Goal: Information Seeking & Learning: Learn about a topic

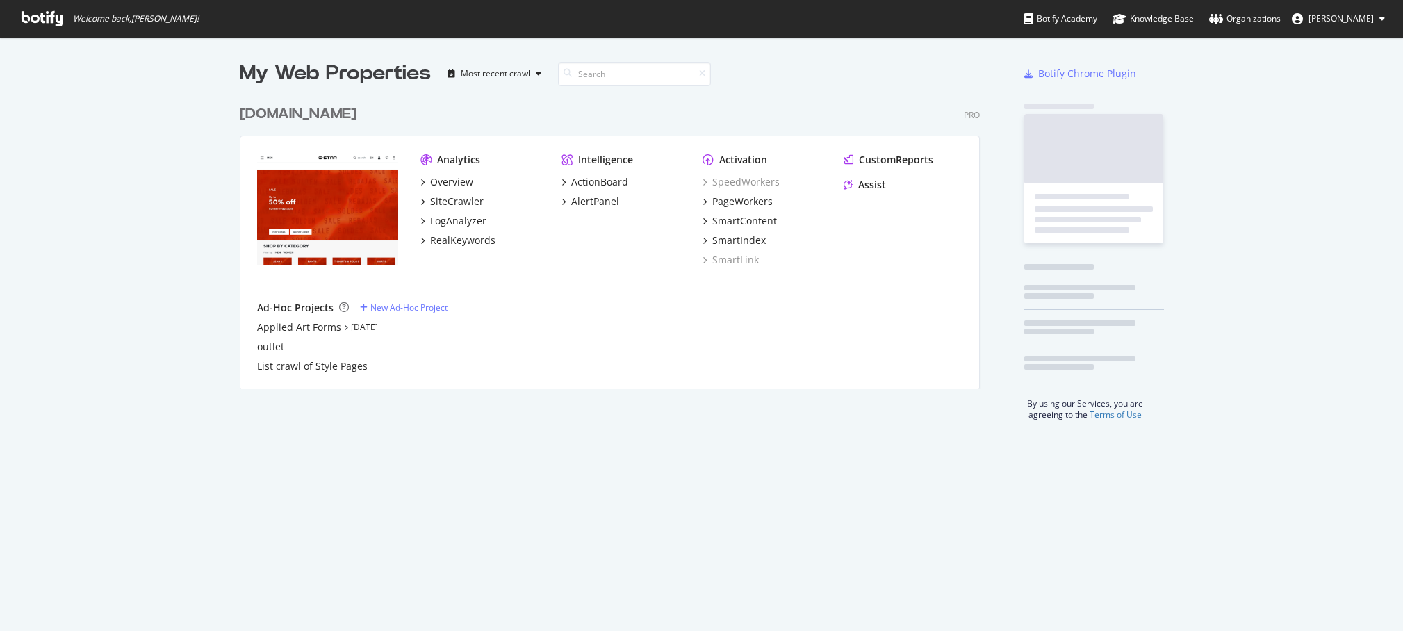
scroll to position [631, 1403]
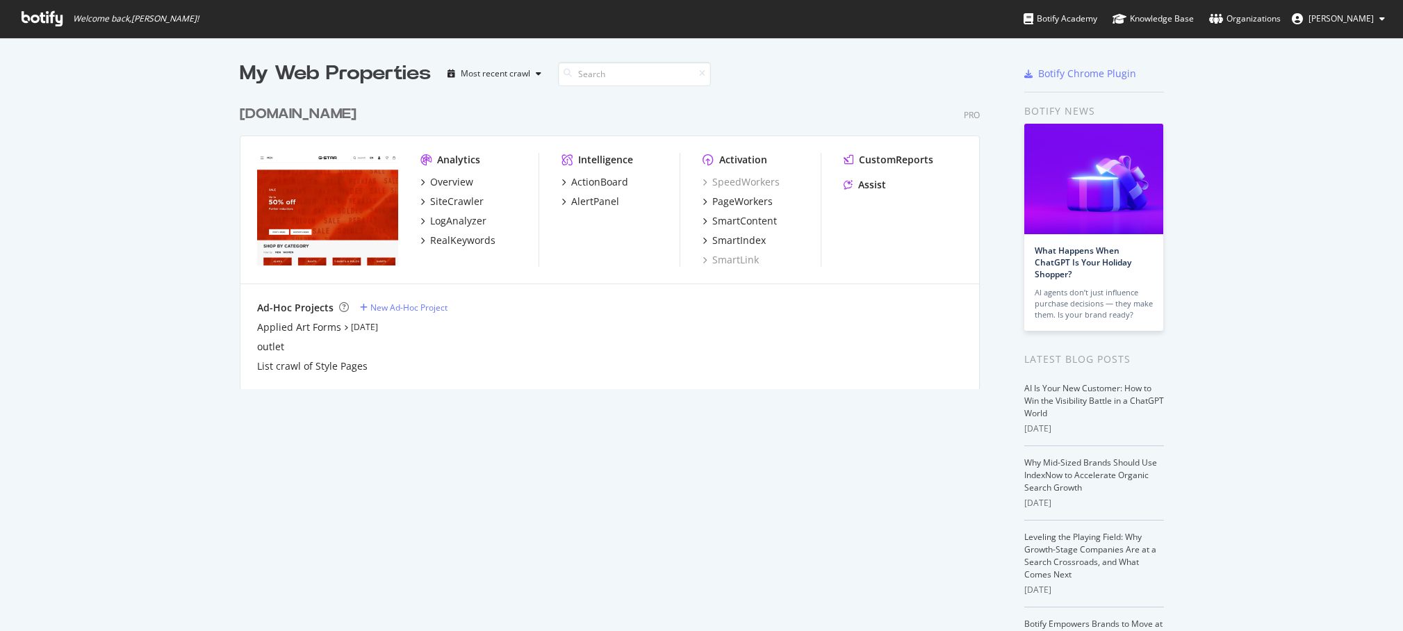
click at [123, 147] on div "My Web Properties Most recent crawl [DOMAIN_NAME] Pro Analytics Overview SiteCr…" at bounding box center [701, 384] width 1403 height 693
click at [293, 115] on div "[DOMAIN_NAME]" at bounding box center [298, 114] width 117 height 20
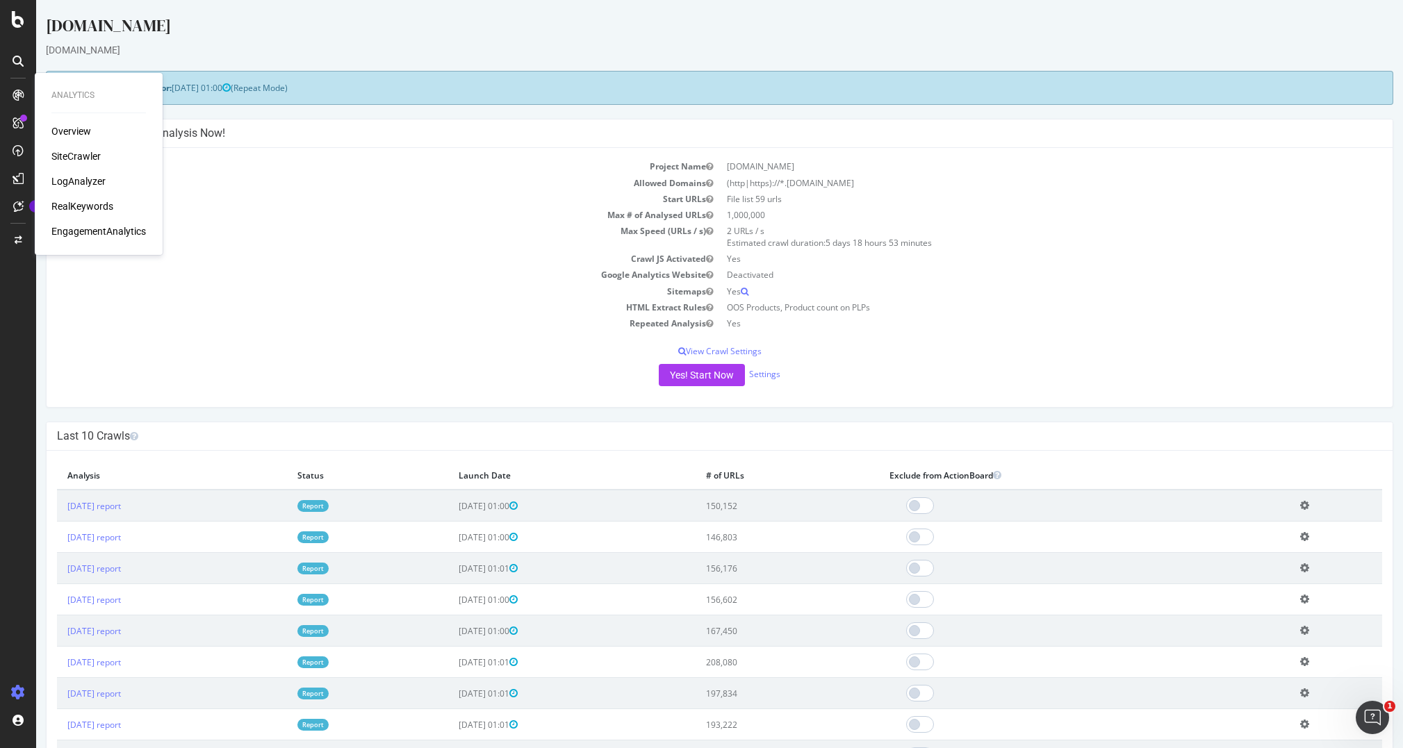
click at [95, 181] on div "LogAnalyzer" at bounding box center [78, 181] width 54 height 14
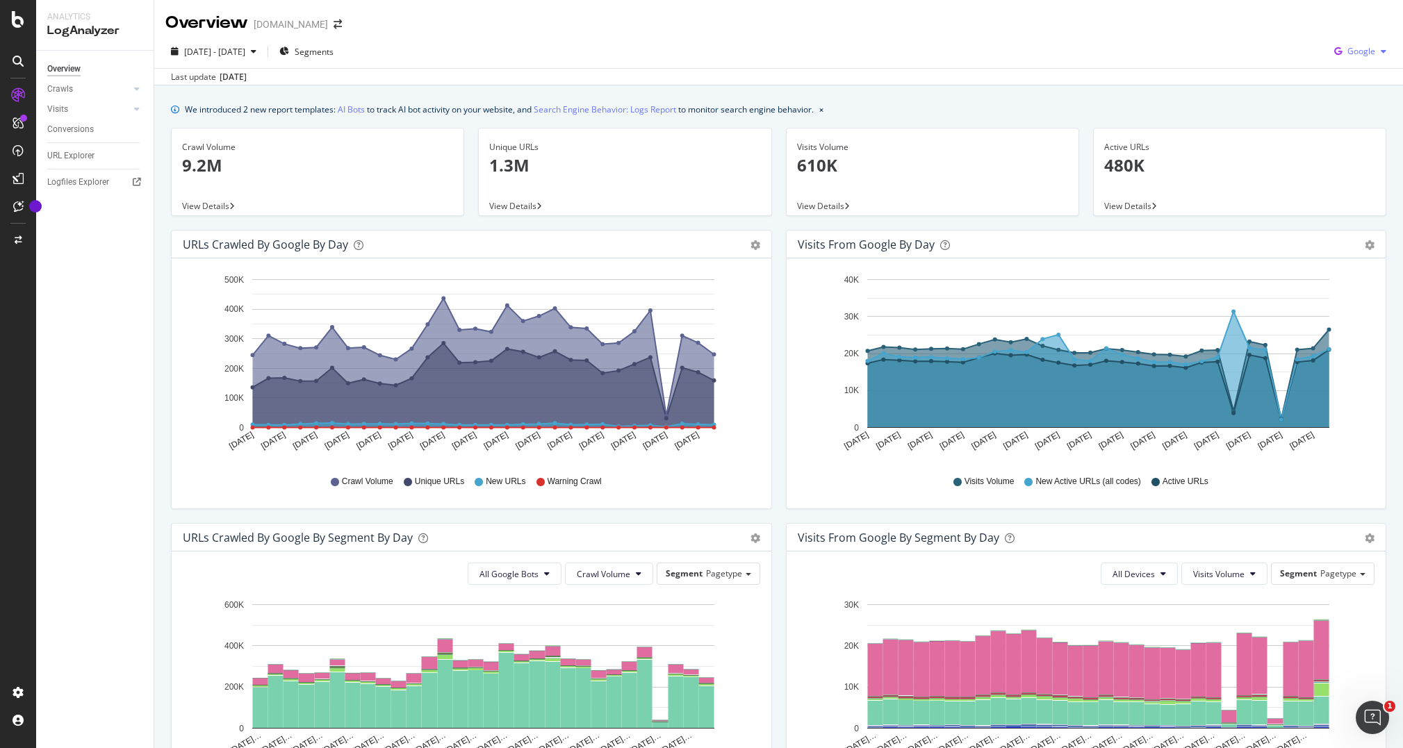
click at [1369, 51] on span "Google" at bounding box center [1361, 51] width 28 height 12
click at [1118, 28] on div "Overview [DOMAIN_NAME]" at bounding box center [778, 17] width 1248 height 35
click at [289, 50] on icon "button" at bounding box center [284, 51] width 10 height 8
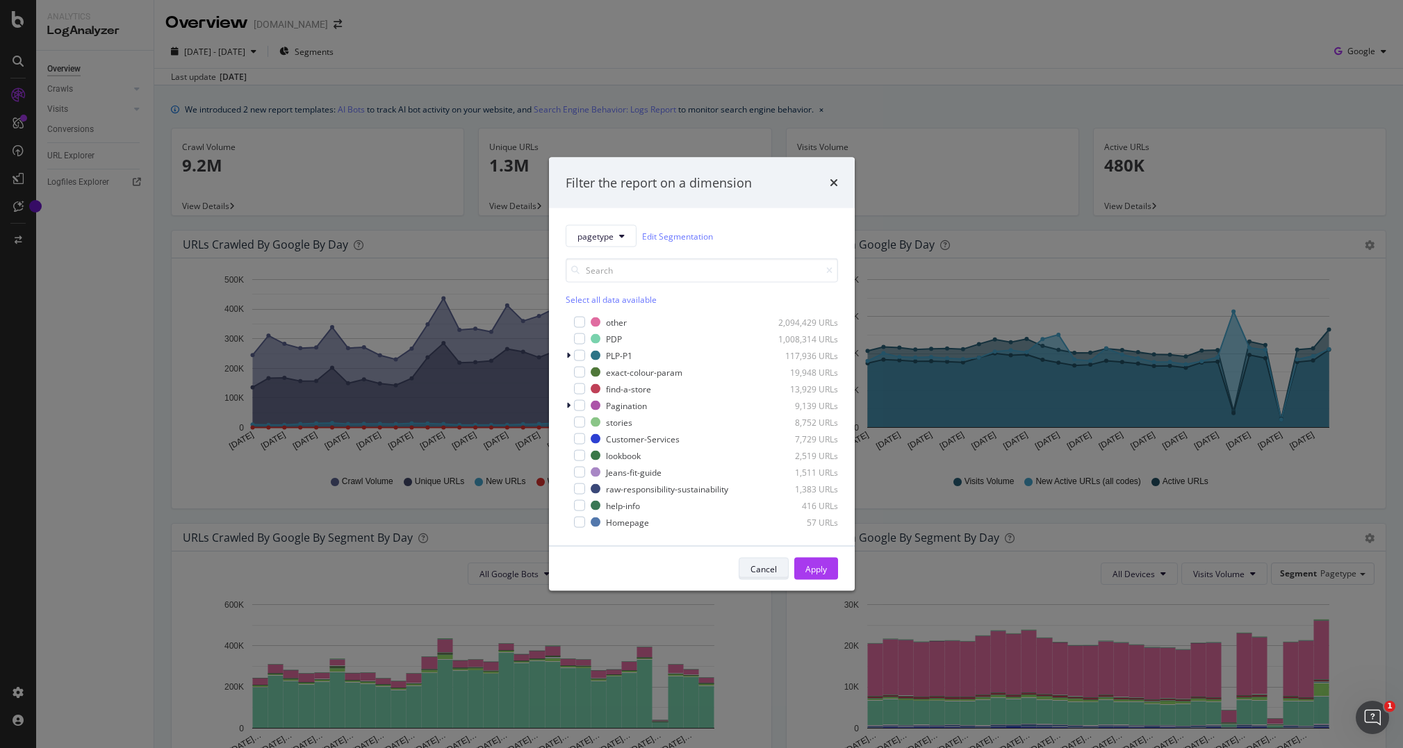
click at [773, 567] on div "Cancel" at bounding box center [763, 569] width 26 height 12
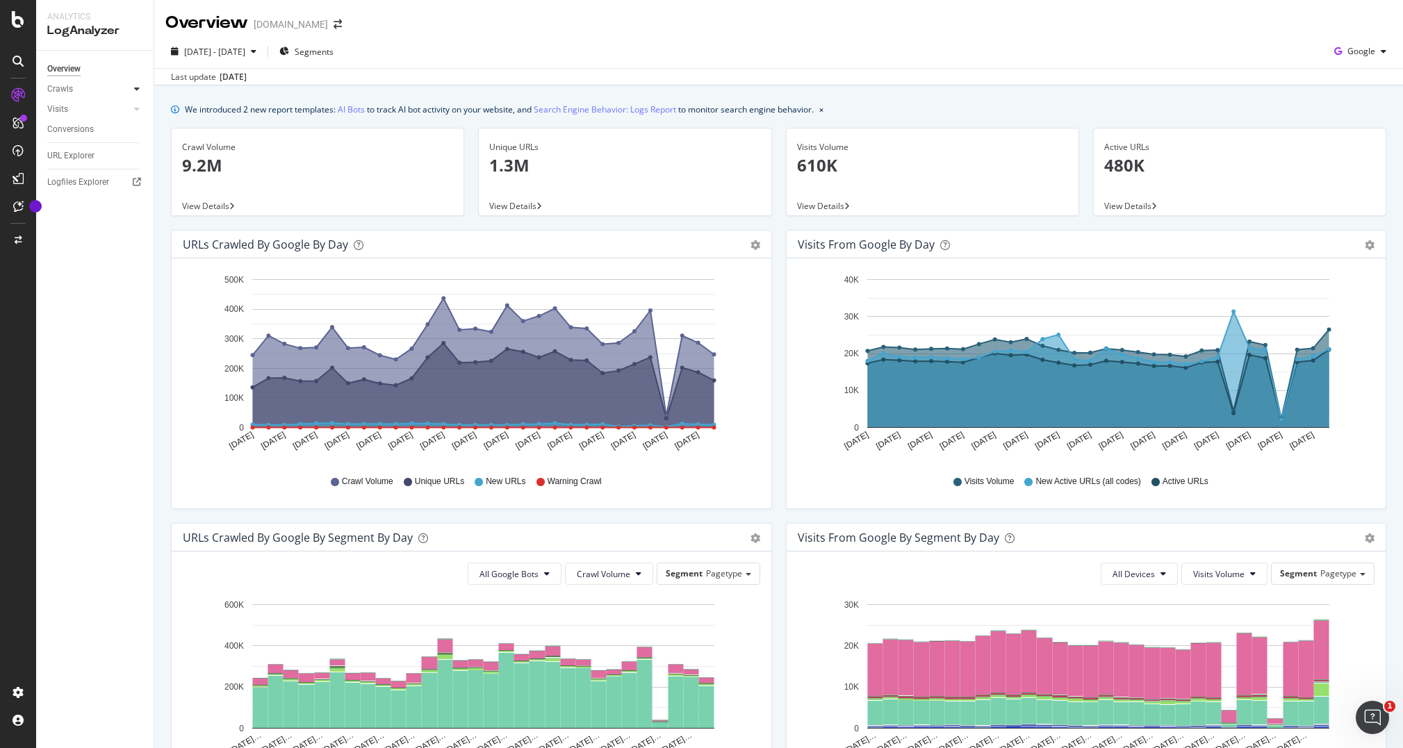
click at [135, 89] on icon at bounding box center [137, 89] width 6 height 8
click at [133, 111] on div at bounding box center [137, 109] width 14 height 14
click at [76, 187] on div "HTTP Codes" at bounding box center [76, 184] width 47 height 15
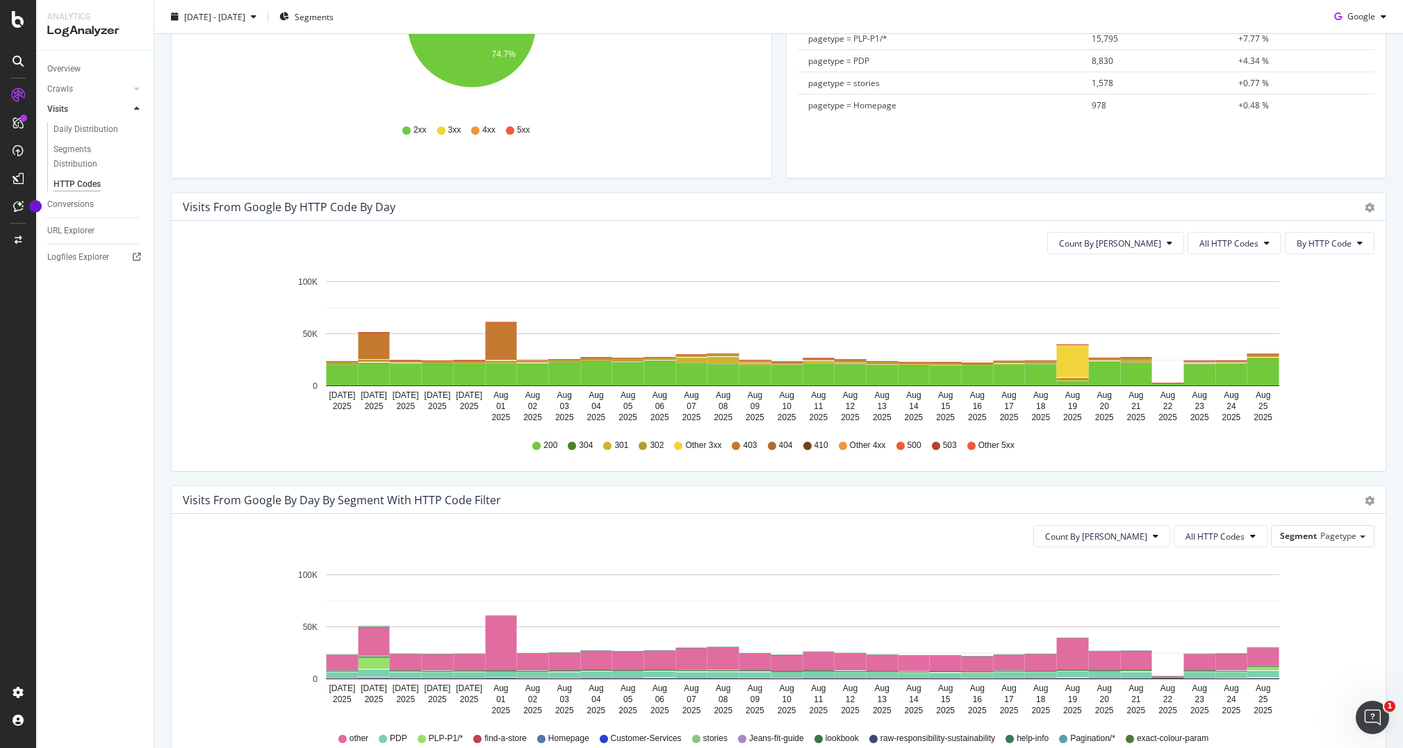
scroll to position [486, 0]
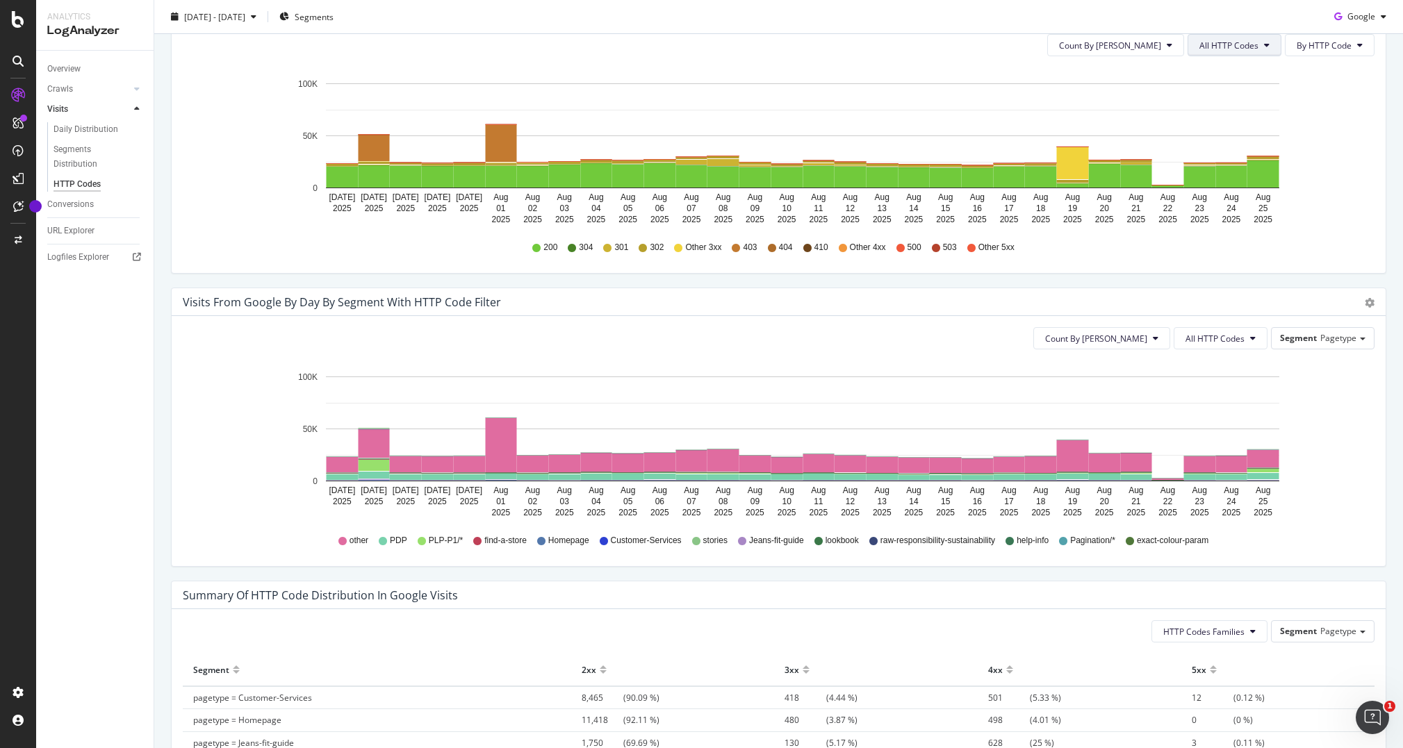
click at [1223, 55] on button "All HTTP Codes" at bounding box center [1234, 45] width 94 height 22
click at [1339, 40] on span "By HTTP Code" at bounding box center [1323, 46] width 55 height 12
click at [1257, 46] on span "All HTTP Codes" at bounding box center [1228, 46] width 59 height 12
click at [1244, 174] on span "4xx family" at bounding box center [1236, 176] width 70 height 13
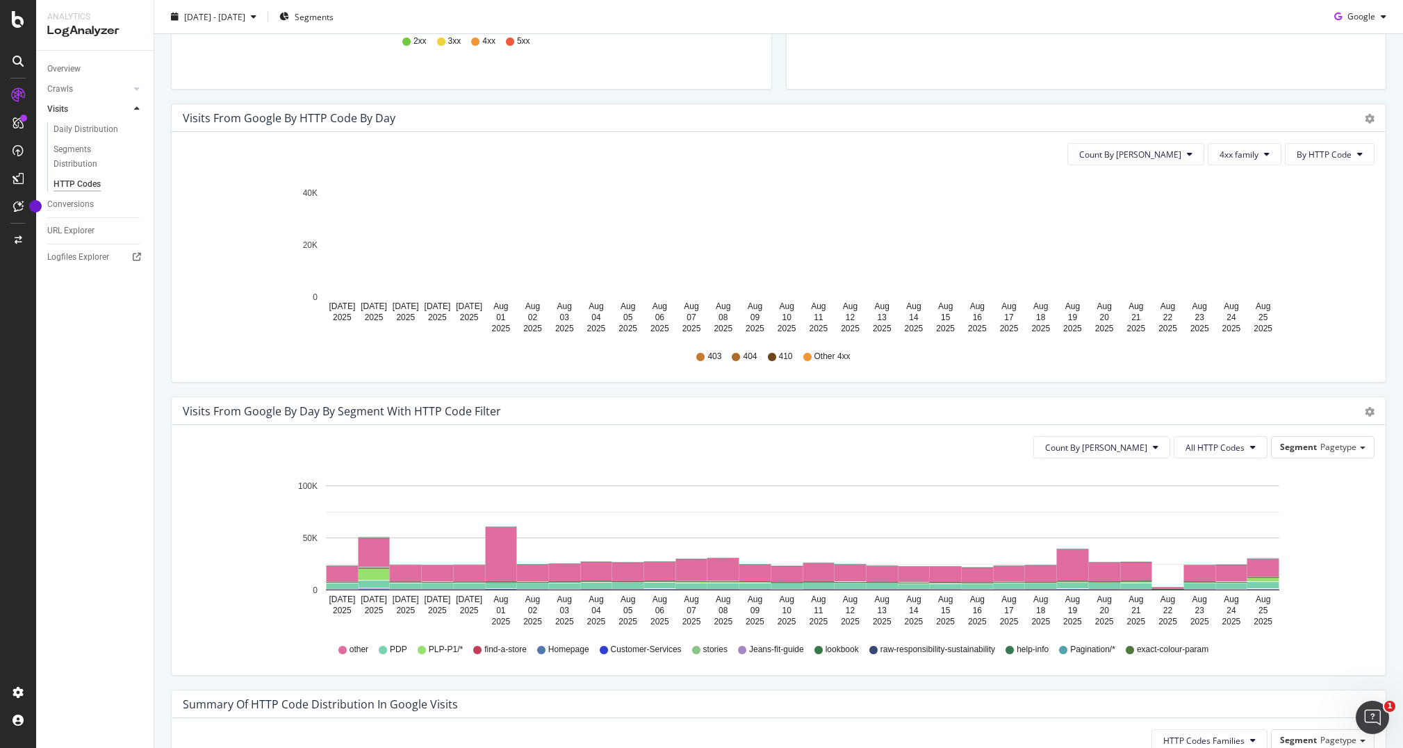
scroll to position [288, 0]
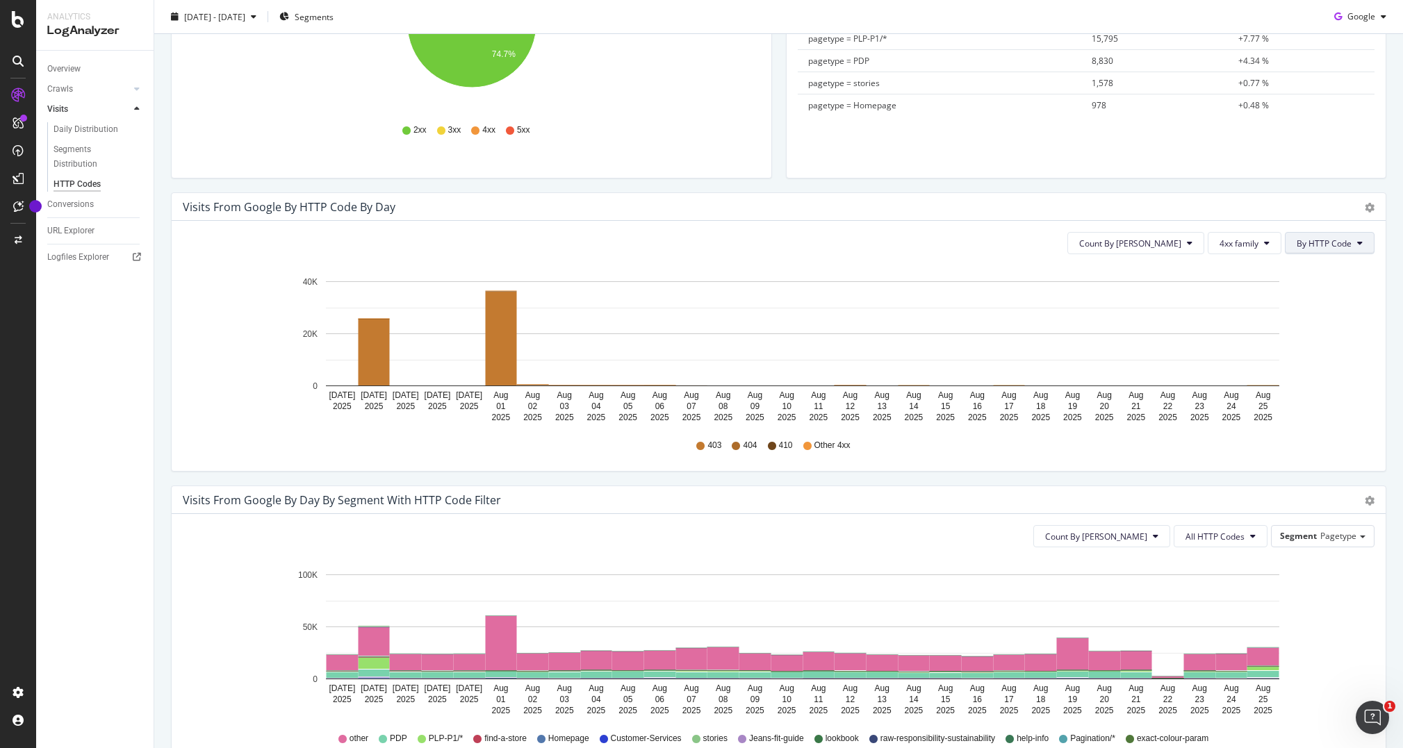
click at [1316, 241] on span "By HTTP Code" at bounding box center [1323, 244] width 55 height 12
click at [1319, 215] on div "Visits from google by HTTP Code by Day Timeline (by Value) Timeline (by Percent…" at bounding box center [779, 207] width 1214 height 28
click at [1373, 322] on icon "[DATE] [DATE] [DATE] [DATE] [DATE] [DATE] [DATE] [DATE] [DATE] [DATE] [DATE] [D…" at bounding box center [778, 345] width 1191 height 161
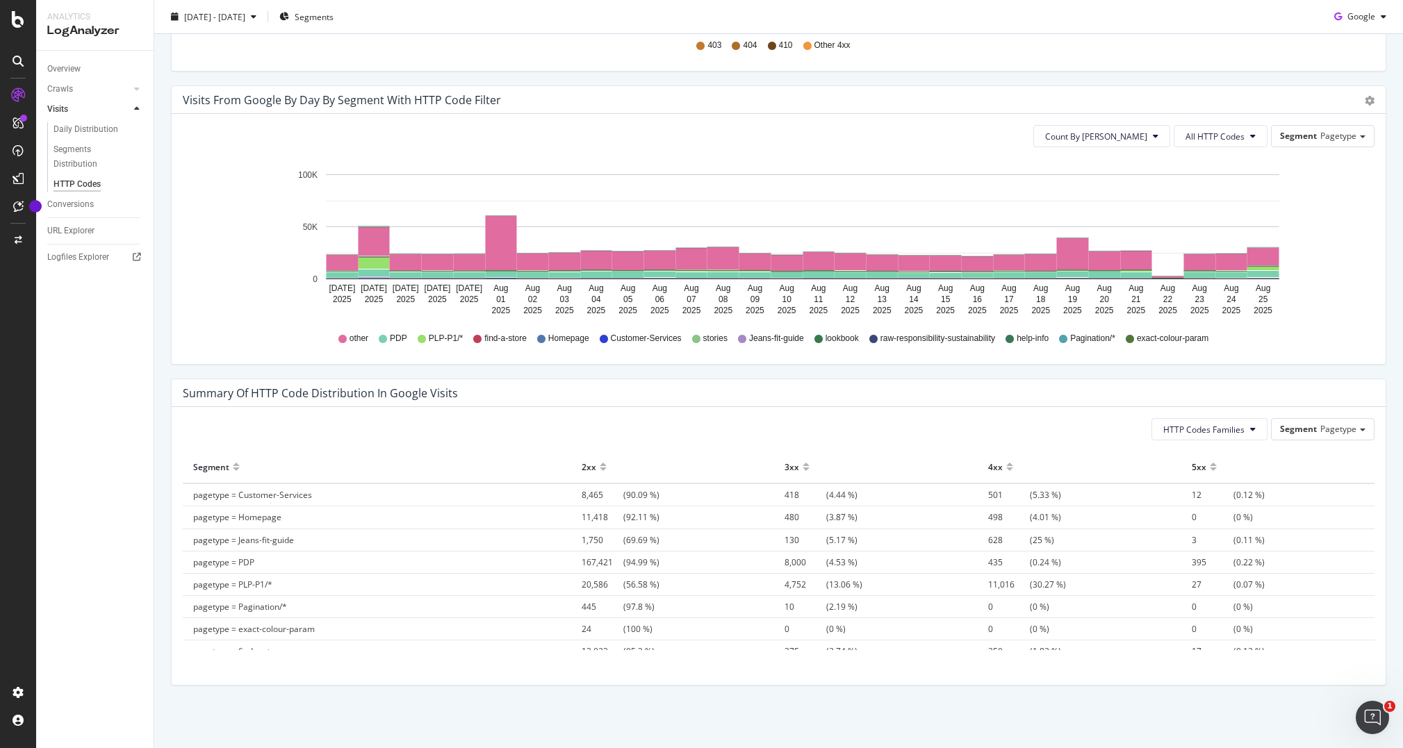
scroll to position [0, 0]
click at [1007, 466] on div at bounding box center [1009, 461] width 7 height 10
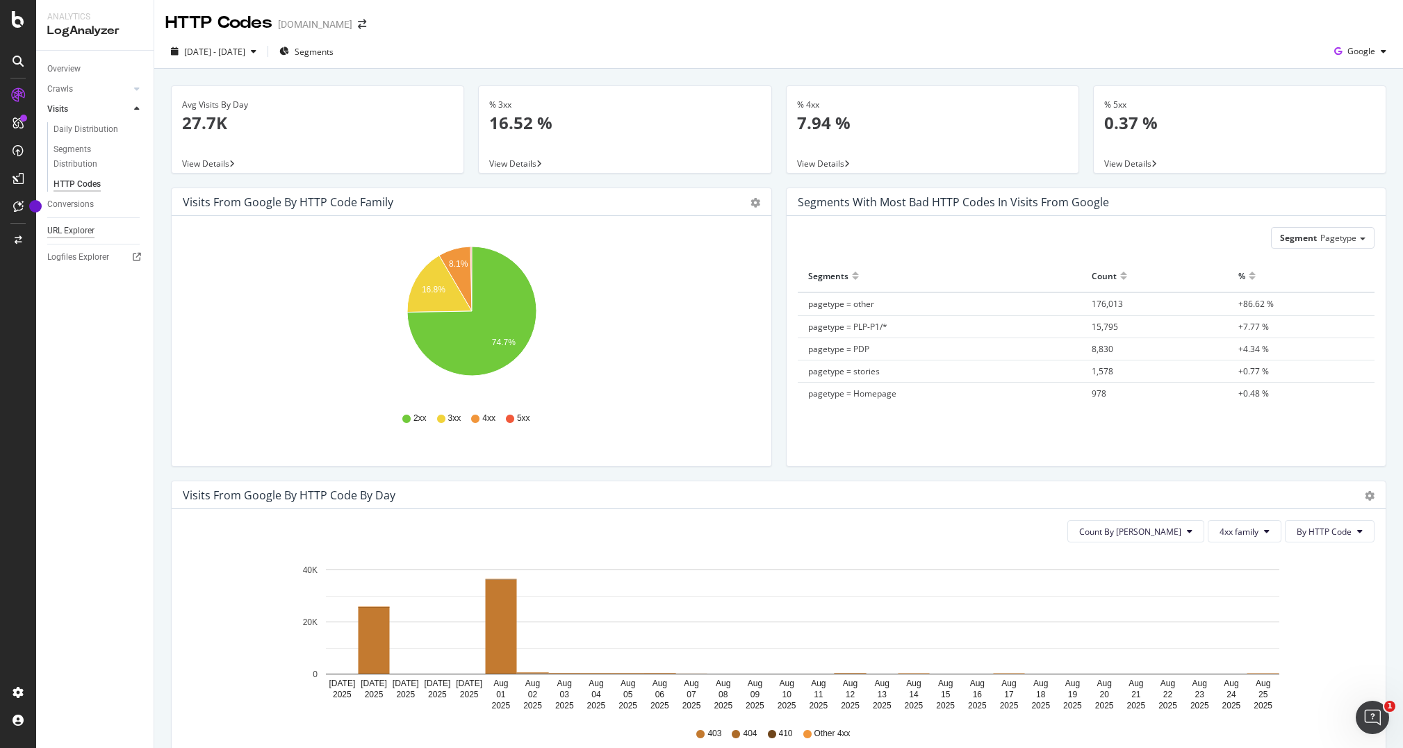
click at [76, 224] on div "URL Explorer" at bounding box center [70, 231] width 47 height 15
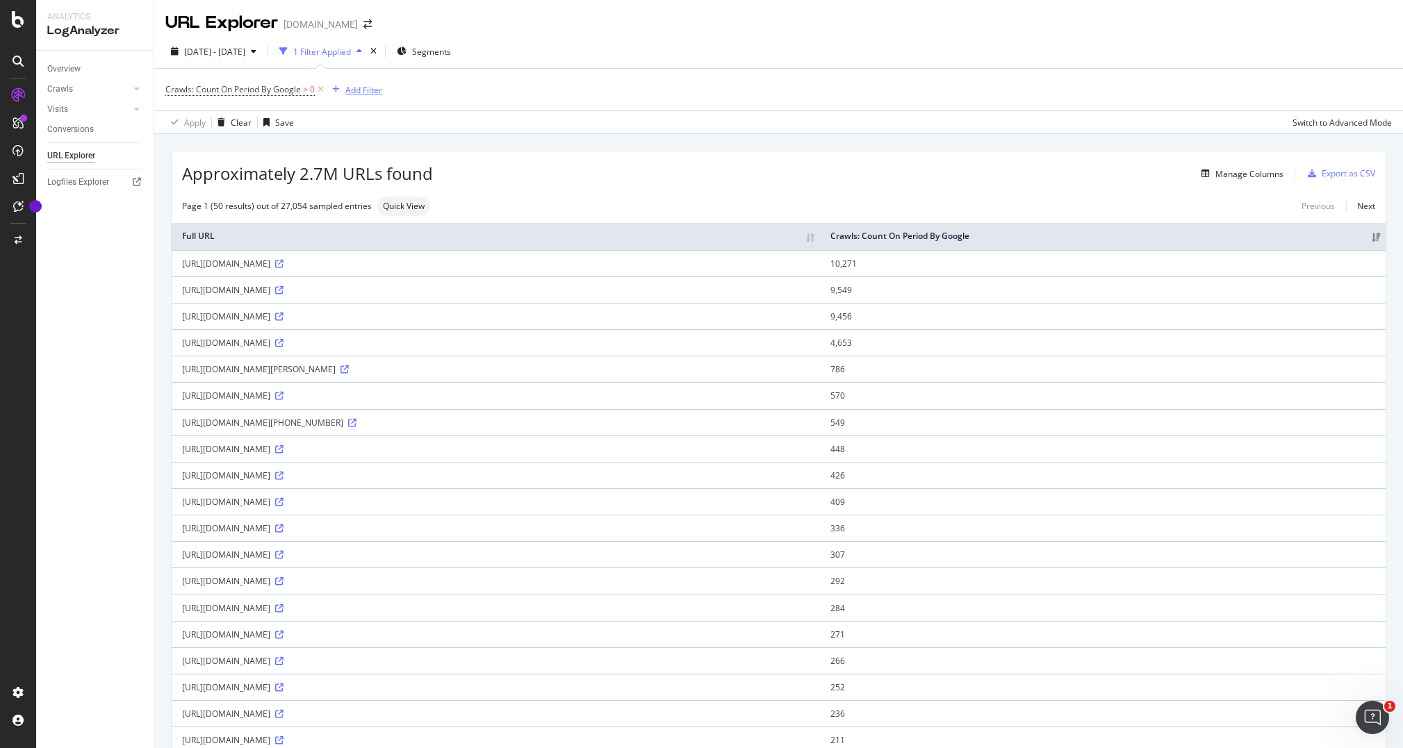
click at [371, 93] on div "Add Filter" at bounding box center [363, 90] width 37 height 12
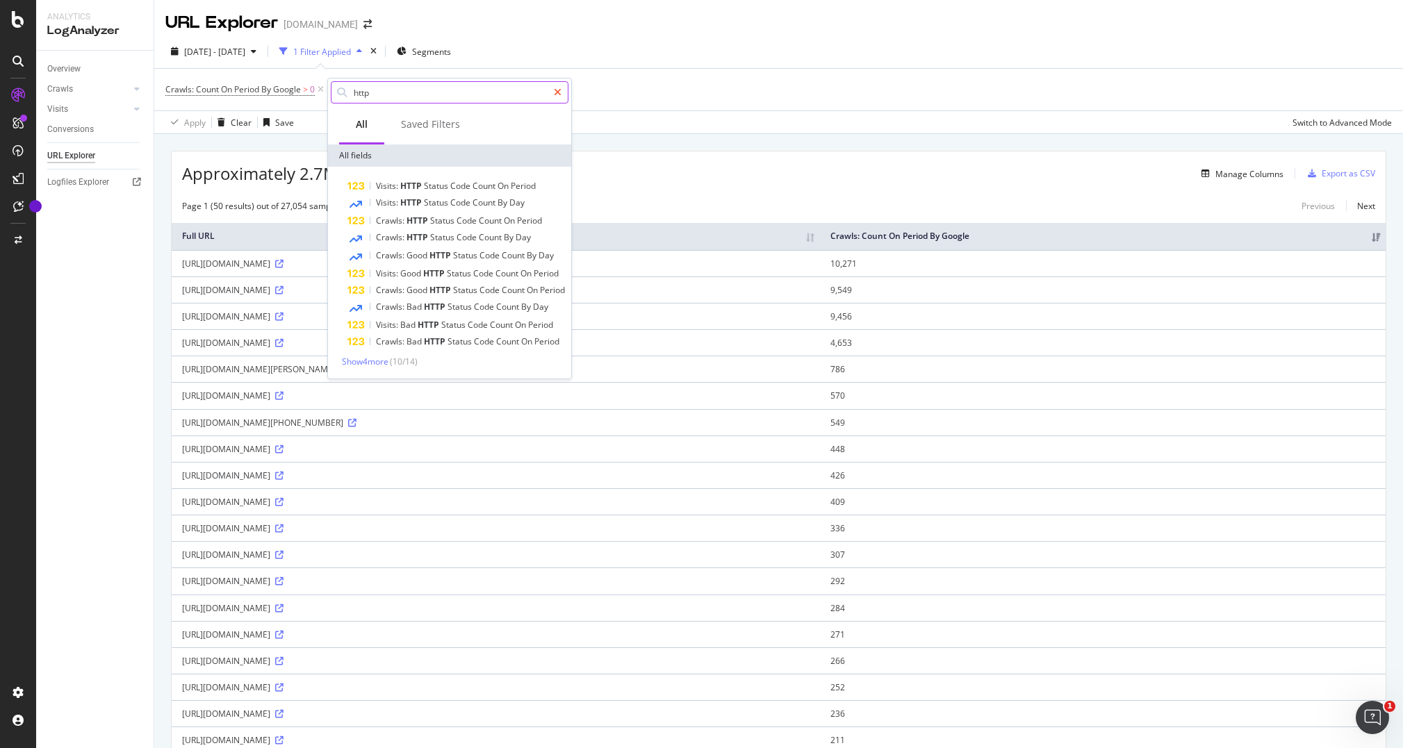
type input "http"
click at [560, 89] on icon at bounding box center [558, 93] width 8 height 10
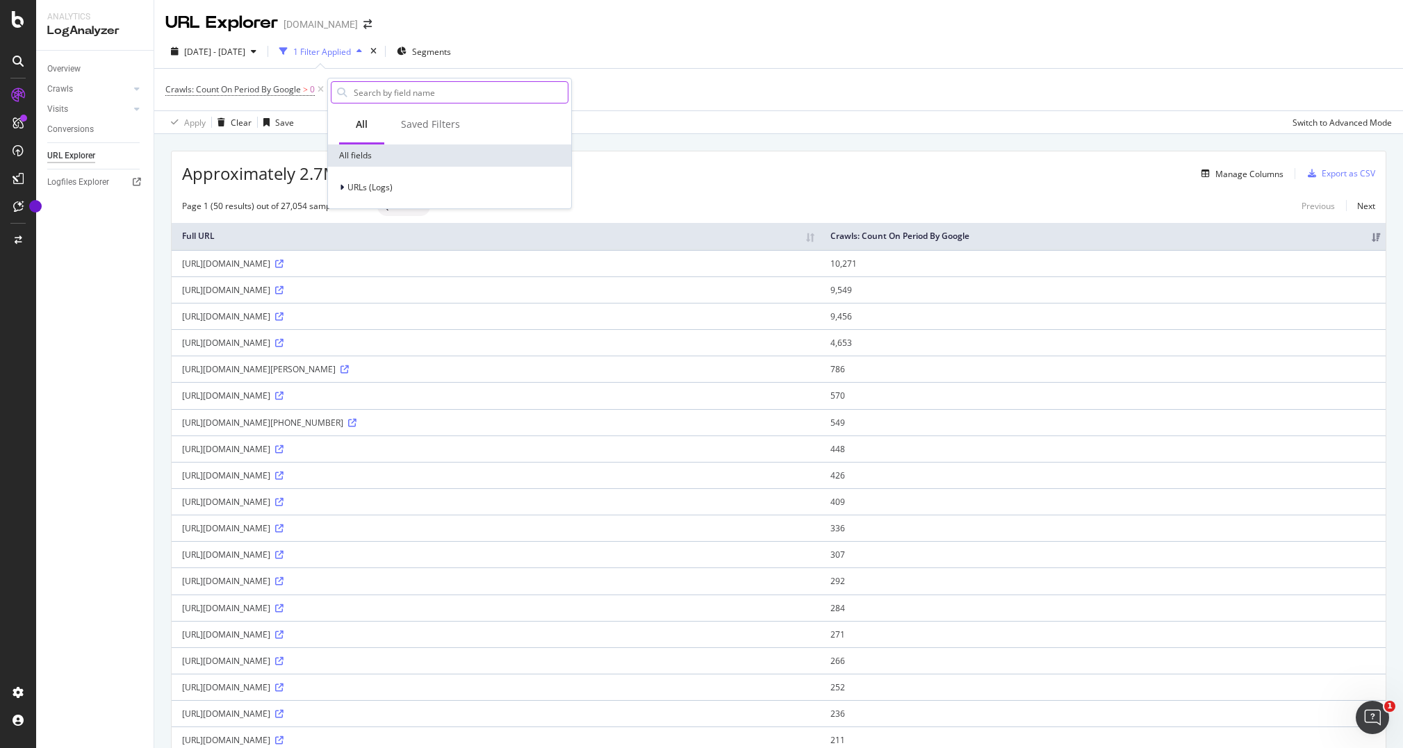
click at [563, 40] on div "[DATE] - [DATE] 1 Filter Applied Segments" at bounding box center [778, 54] width 1248 height 28
click at [79, 183] on div "Logfiles Explorer" at bounding box center [78, 182] width 62 height 15
click at [138, 108] on icon at bounding box center [137, 109] width 6 height 8
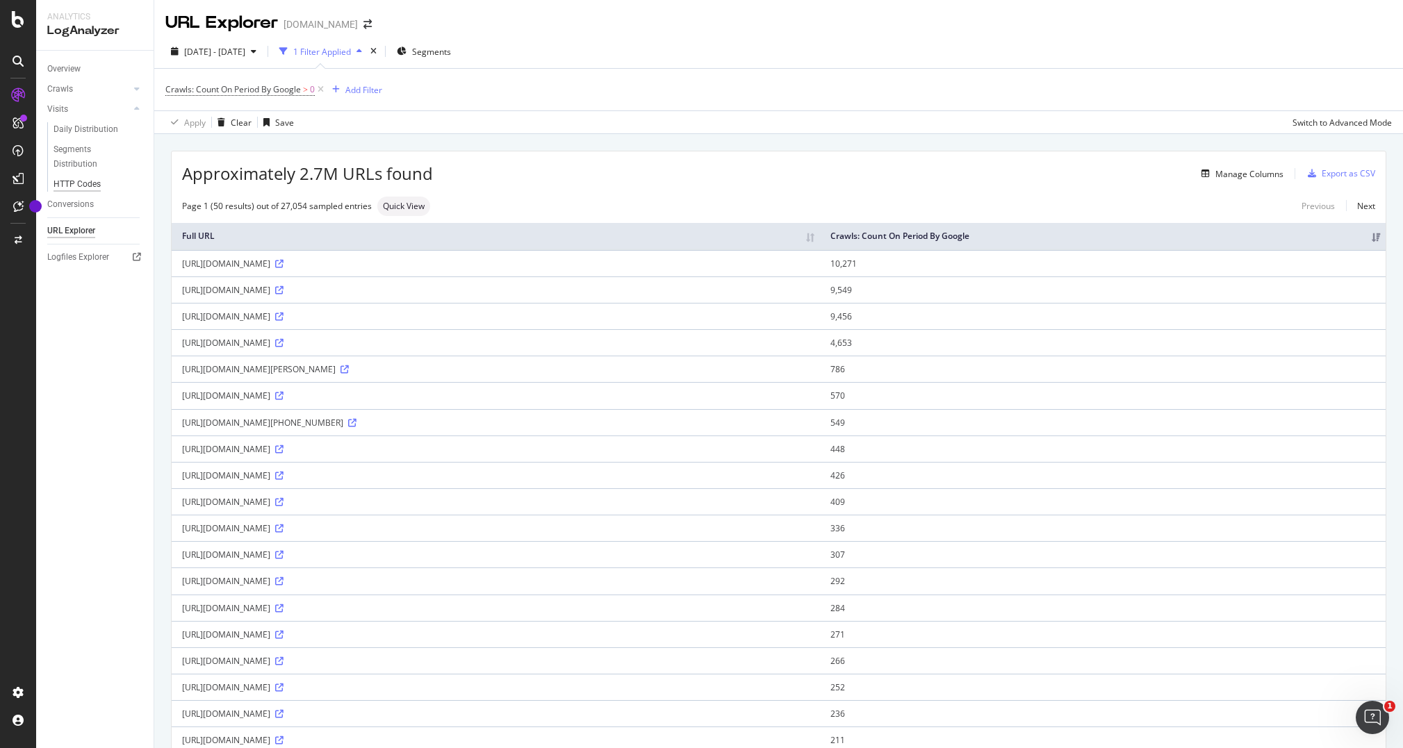
click at [72, 184] on div "HTTP Codes" at bounding box center [76, 184] width 47 height 15
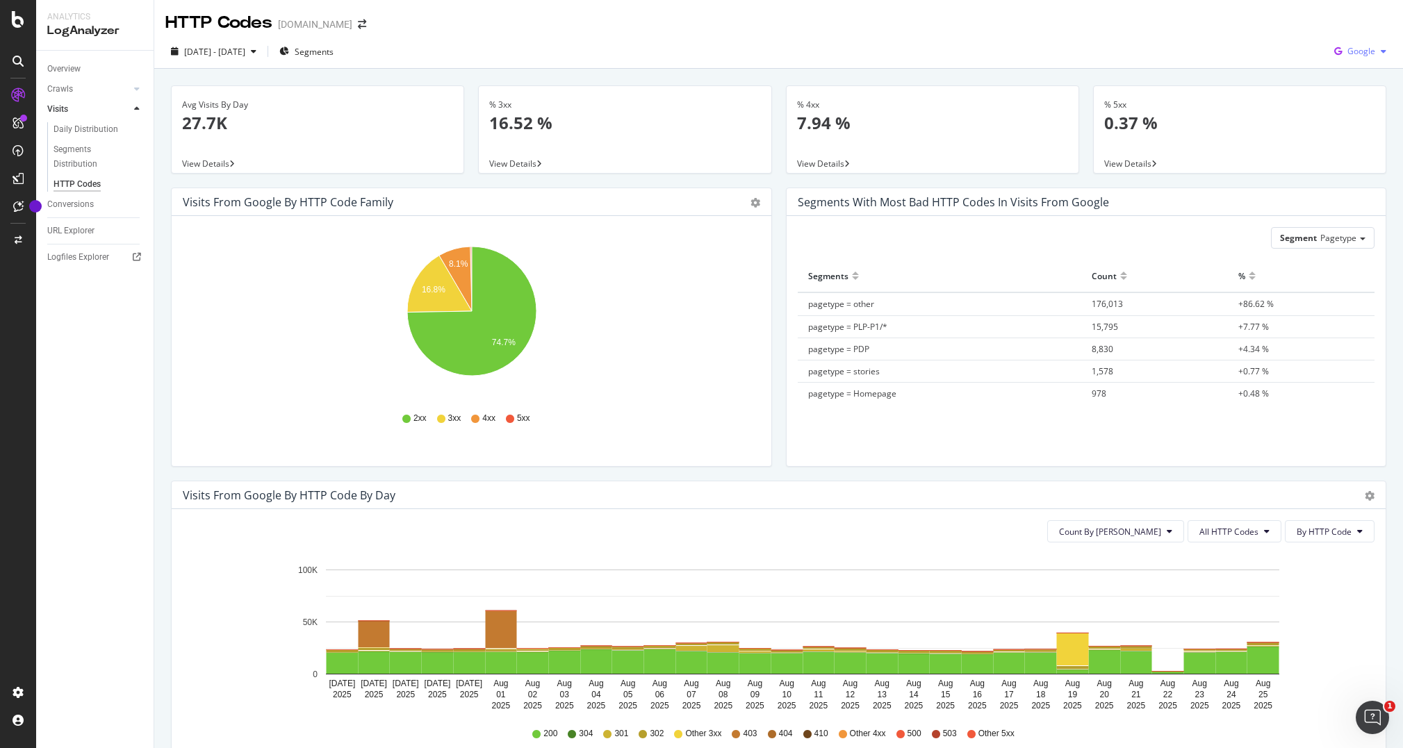
click at [1359, 53] on span "Google" at bounding box center [1361, 51] width 28 height 12
click at [1344, 159] on span "Other AI Bots" at bounding box center [1360, 156] width 51 height 13
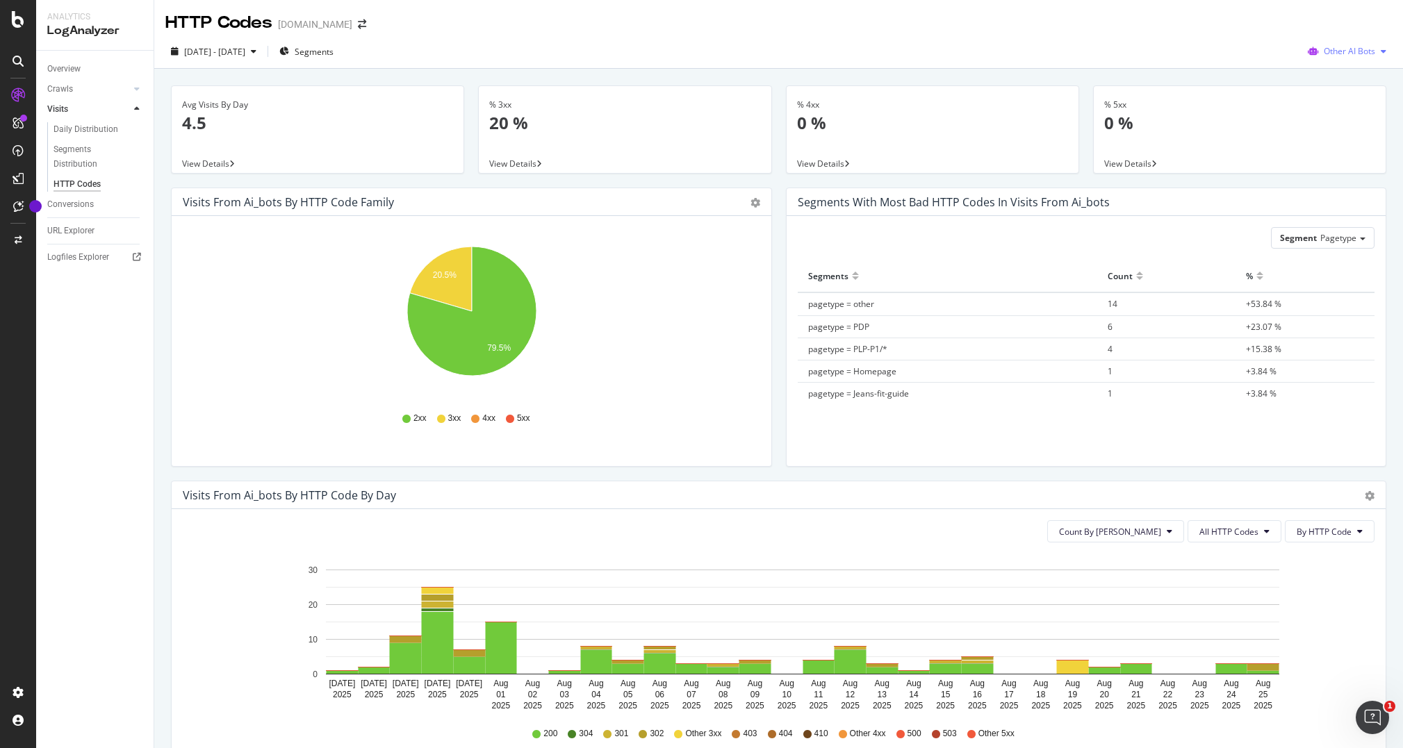
click at [1344, 49] on span "Other AI Bots" at bounding box center [1348, 51] width 51 height 12
click at [1349, 129] on span "OpenAI" at bounding box center [1358, 130] width 54 height 13
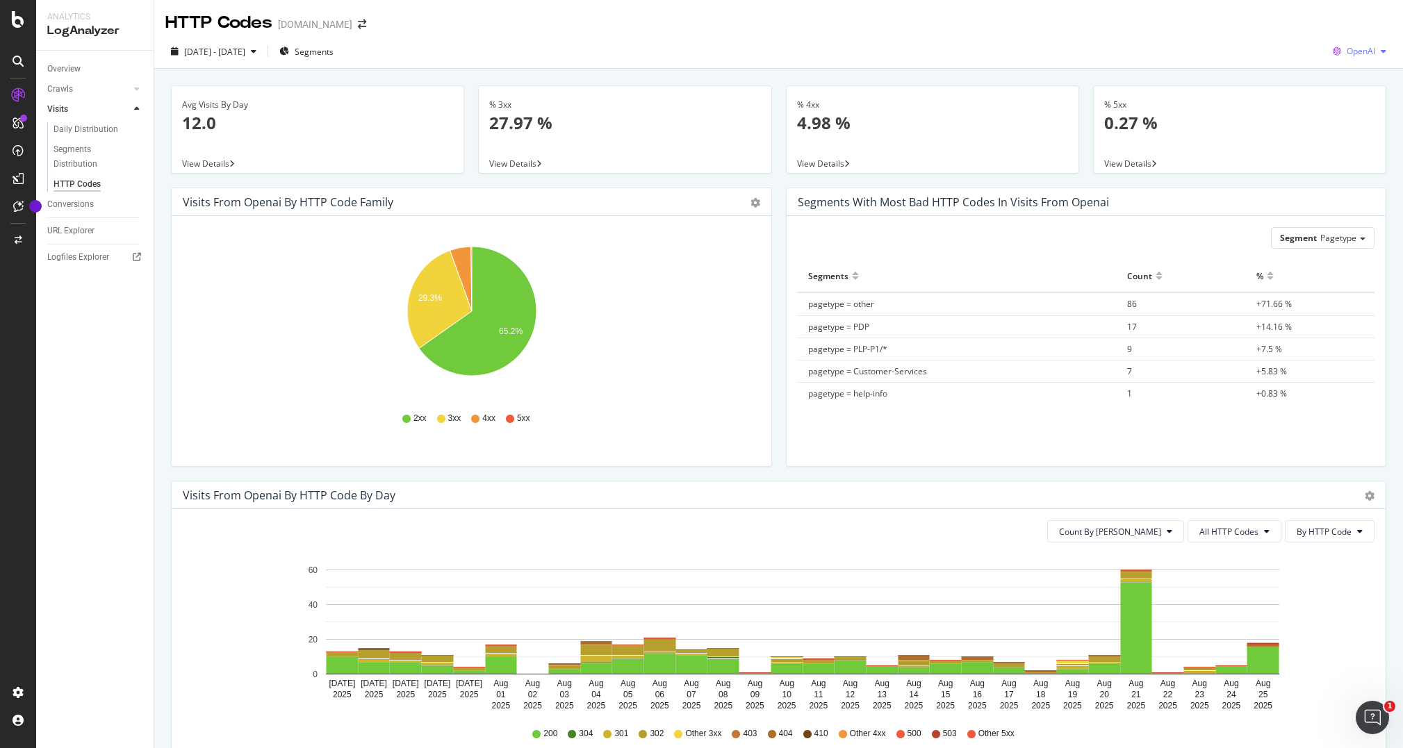
click at [1351, 47] on span "OpenAI" at bounding box center [1360, 51] width 28 height 12
click at [1345, 106] on span "Bing" at bounding box center [1360, 105] width 51 height 13
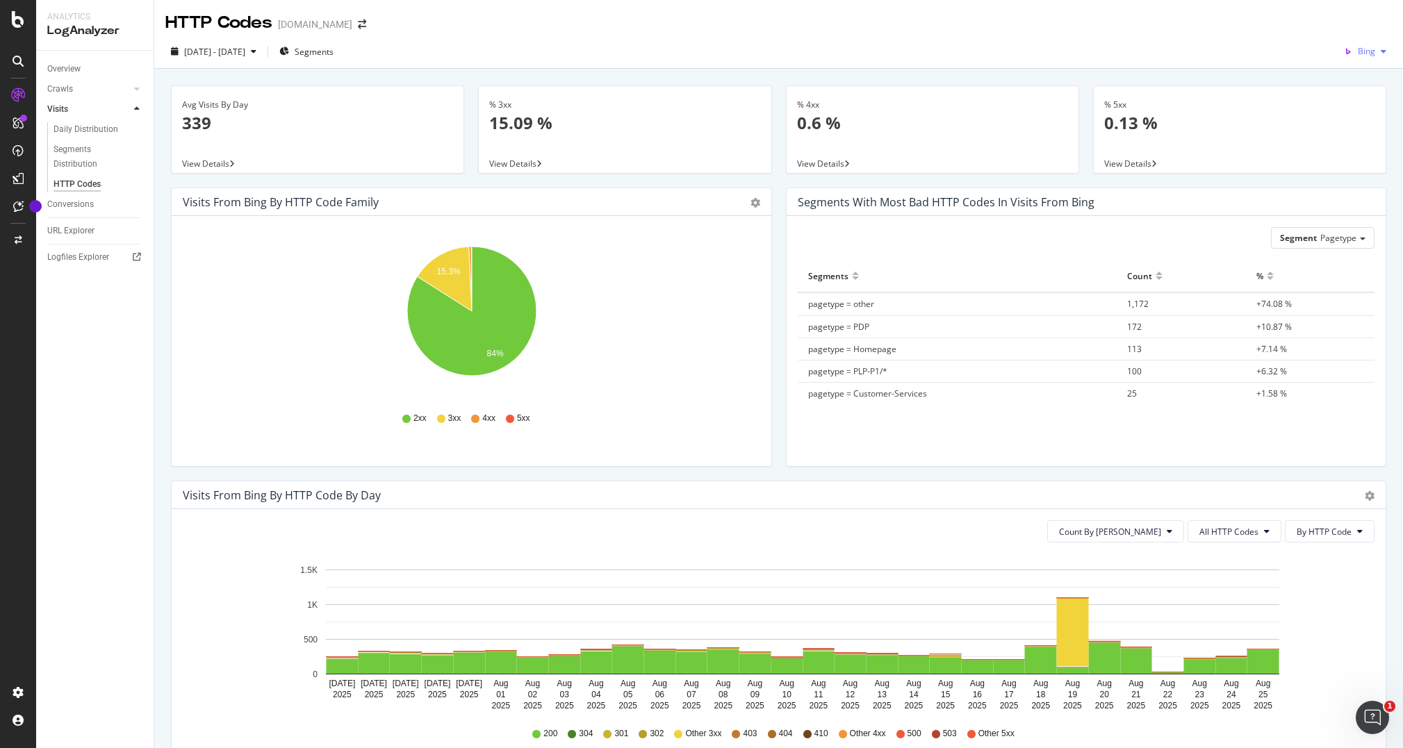
click at [1360, 41] on div "Bing" at bounding box center [1364, 51] width 53 height 21
click at [1180, 80] on div "Avg Visits By Day 339 View Details % 3xx 15.09 % View Details % 4xx 0.6 % View …" at bounding box center [778, 753] width 1248 height 1368
click at [70, 90] on div "Crawls" at bounding box center [60, 89] width 26 height 15
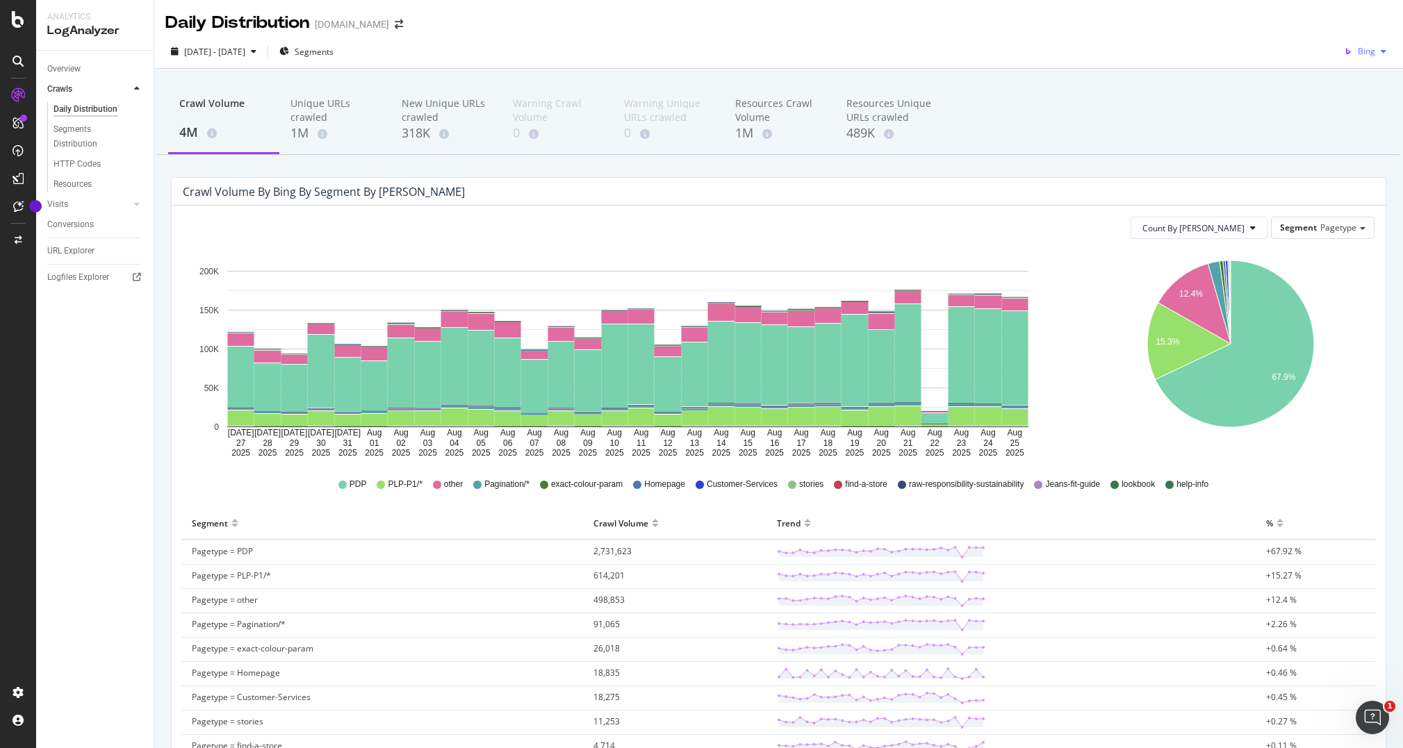
click at [1365, 52] on span "Bing" at bounding box center [1365, 51] width 17 height 12
click at [1355, 81] on span "Google" at bounding box center [1360, 79] width 51 height 13
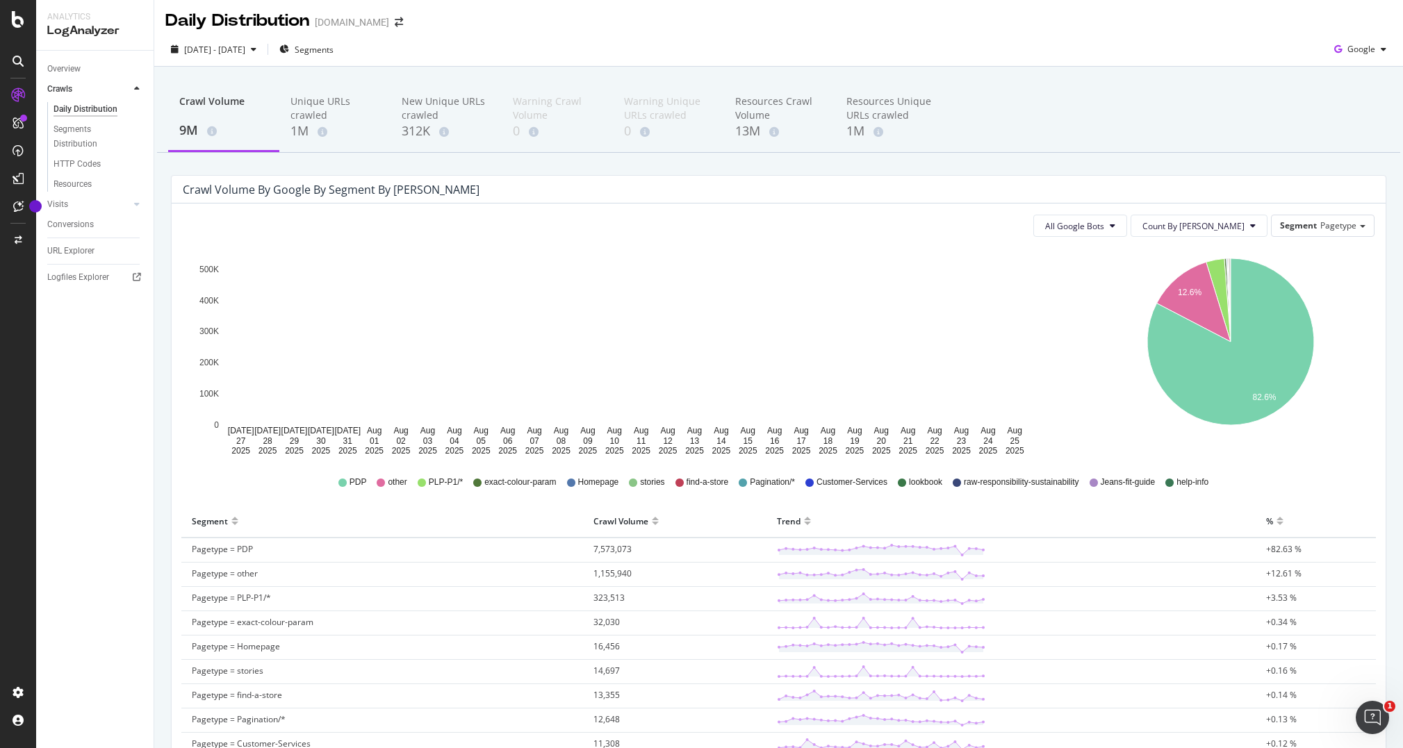
scroll to position [3, 0]
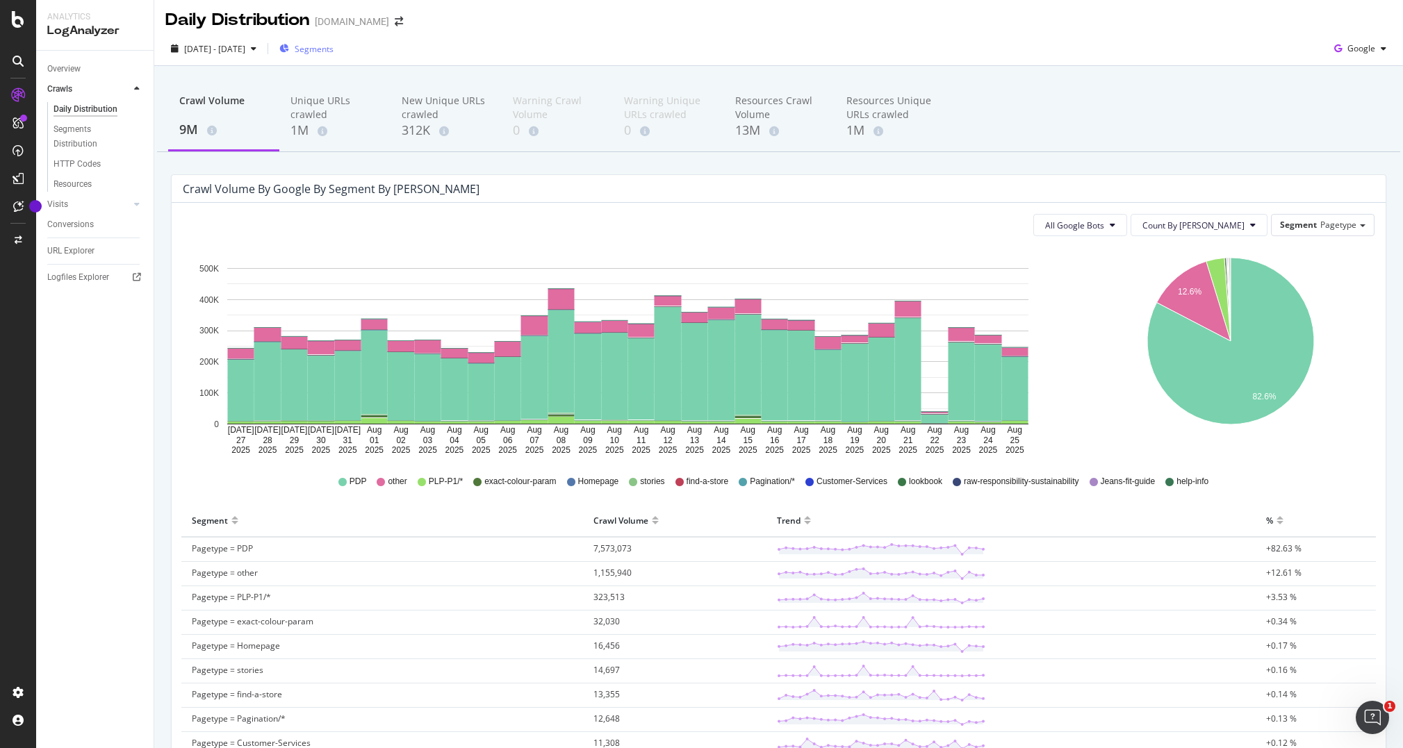
click at [333, 46] on span "Segments" at bounding box center [314, 49] width 39 height 12
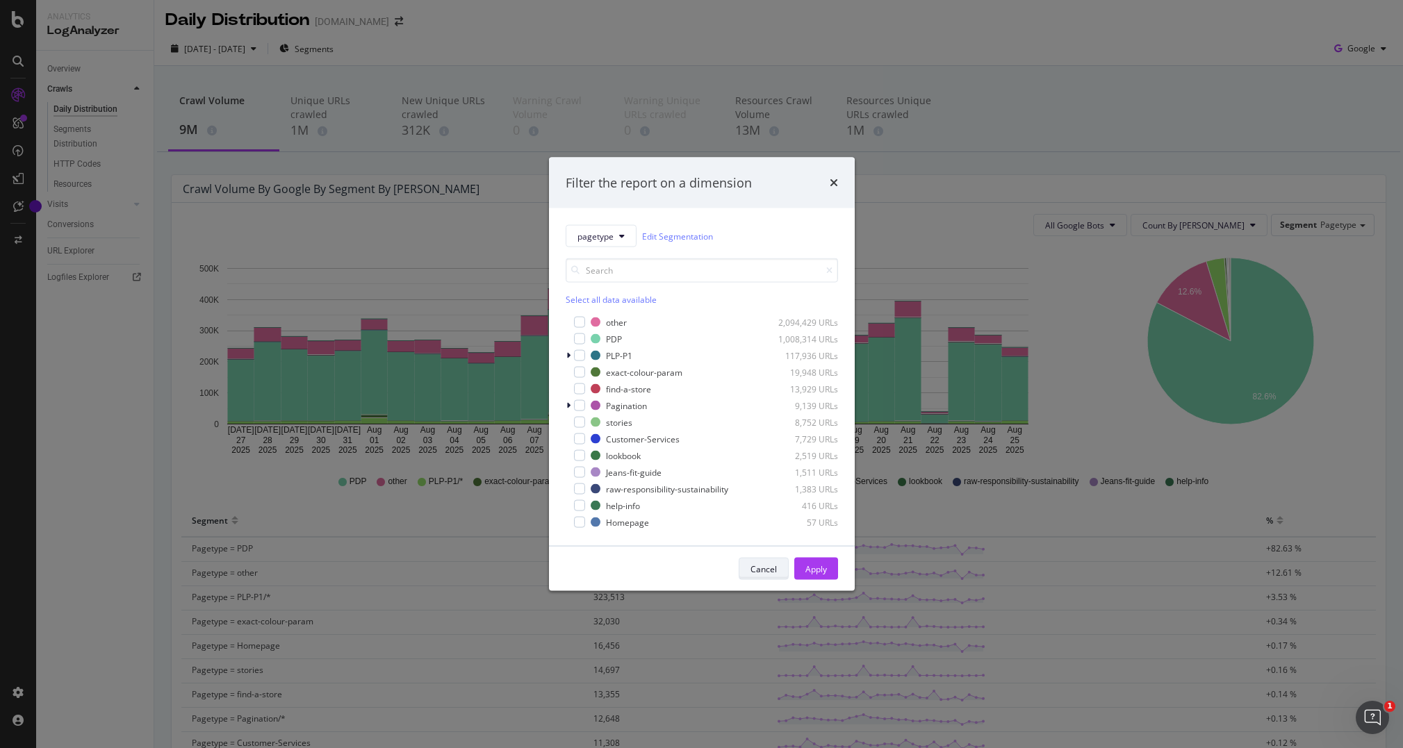
click at [776, 568] on button "Cancel" at bounding box center [763, 569] width 50 height 22
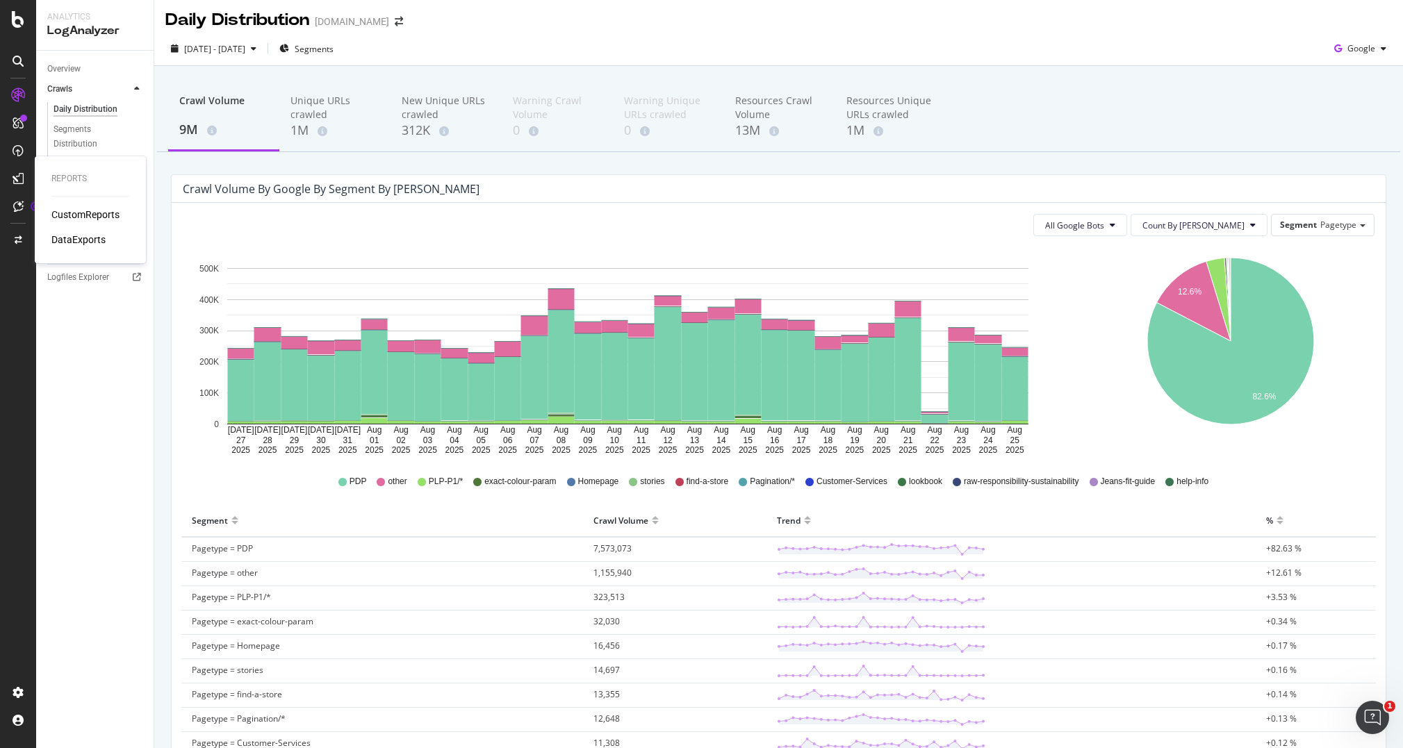
click at [81, 215] on div "CustomReports" at bounding box center [85, 215] width 68 height 14
